Goal: Check status: Check status

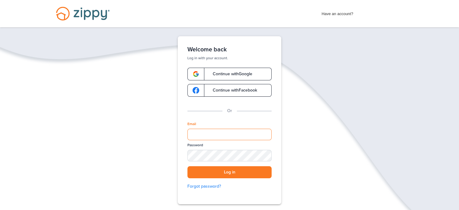
click at [209, 132] on input "Email" at bounding box center [229, 133] width 84 height 11
type input "**********"
click at [187, 166] on button "Log in" at bounding box center [229, 172] width 84 height 12
click at [225, 171] on button "Log in" at bounding box center [229, 172] width 84 height 12
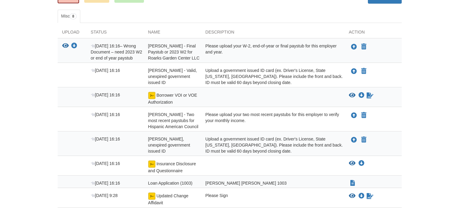
scroll to position [103, 0]
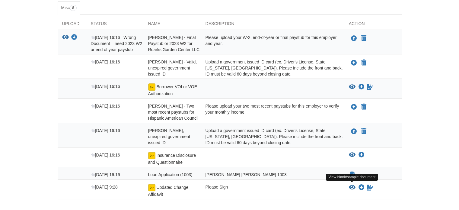
click at [350, 186] on icon "View Updated Change Affidavit" at bounding box center [352, 187] width 7 height 6
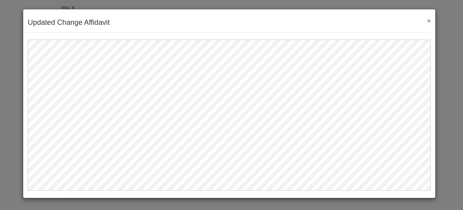
click at [427, 23] on button "×" at bounding box center [427, 20] width 7 height 6
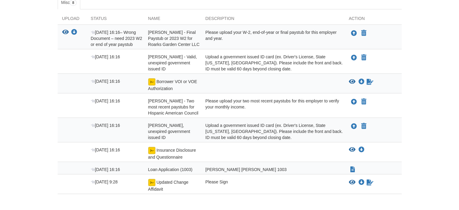
scroll to position [108, 0]
click at [350, 148] on icon "View Insurance Disclosure and Questionnaire" at bounding box center [352, 150] width 7 height 6
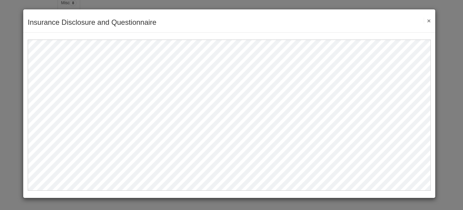
click at [431, 20] on div "Insurance Disclosure and Questionnaire Save Cancel Previous Document Next Docum…" at bounding box center [229, 20] width 412 height 23
click at [429, 19] on button "×" at bounding box center [427, 20] width 7 height 6
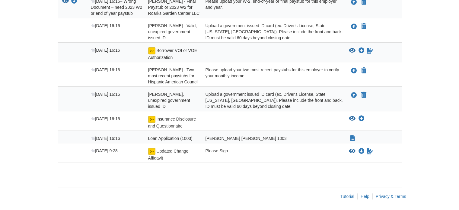
scroll to position [49, 0]
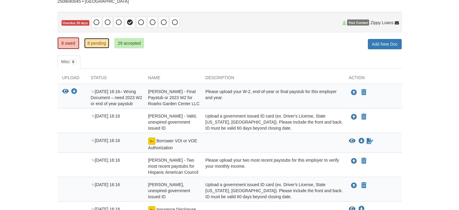
click at [102, 39] on link "8 pending" at bounding box center [96, 43] width 25 height 10
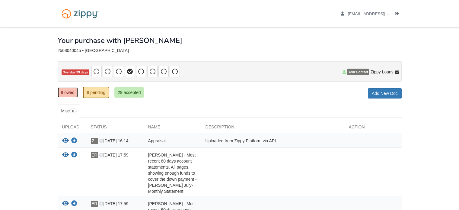
click at [65, 90] on link "8 owed" at bounding box center [68, 92] width 20 height 10
